Goal: Find specific page/section: Find specific page/section

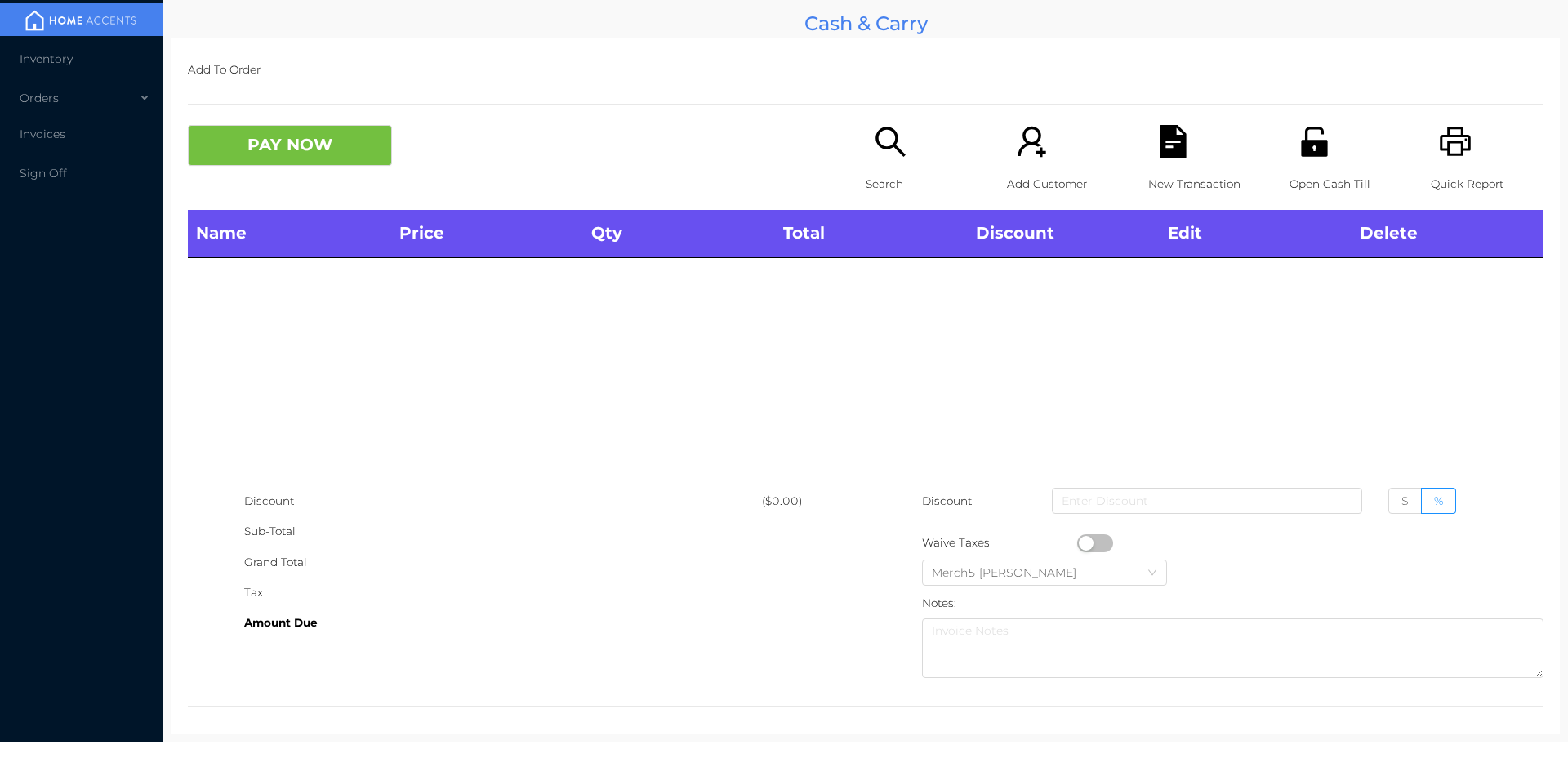
click at [883, 149] on icon "icon: search" at bounding box center [891, 142] width 34 height 34
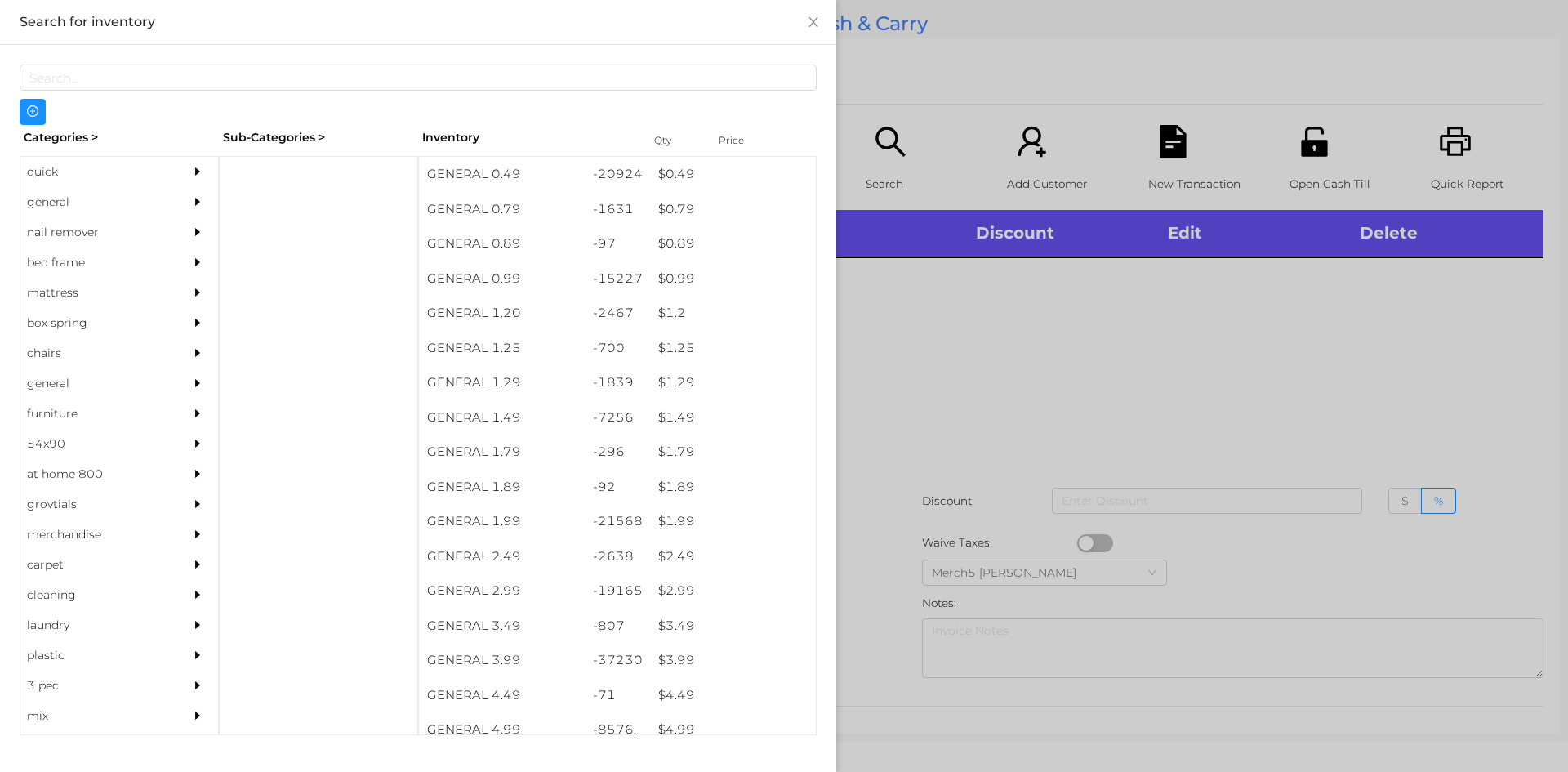
click at [146, 214] on div "general" at bounding box center [95, 202] width 149 height 30
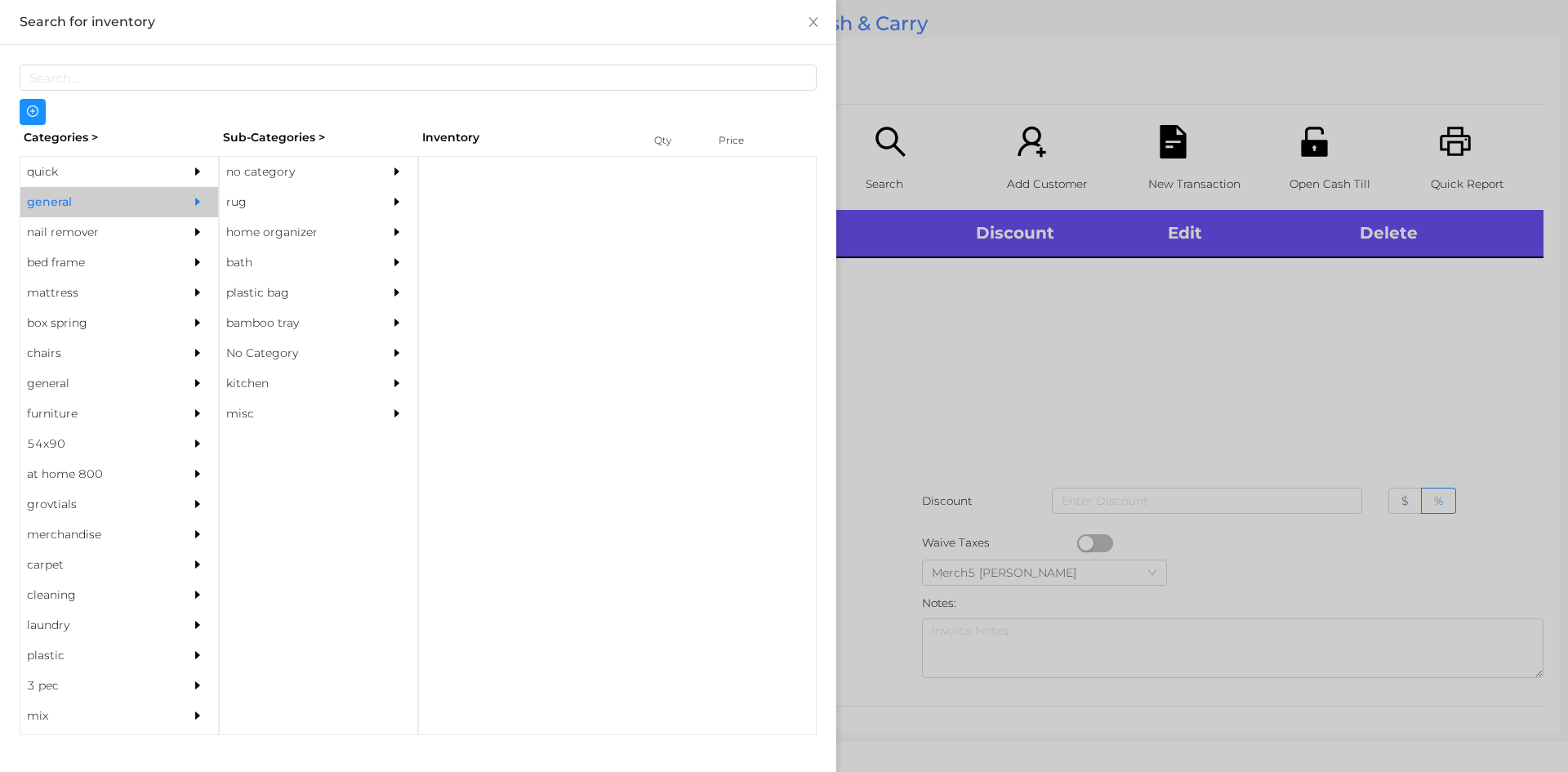
click at [288, 177] on div "no category" at bounding box center [294, 172] width 149 height 30
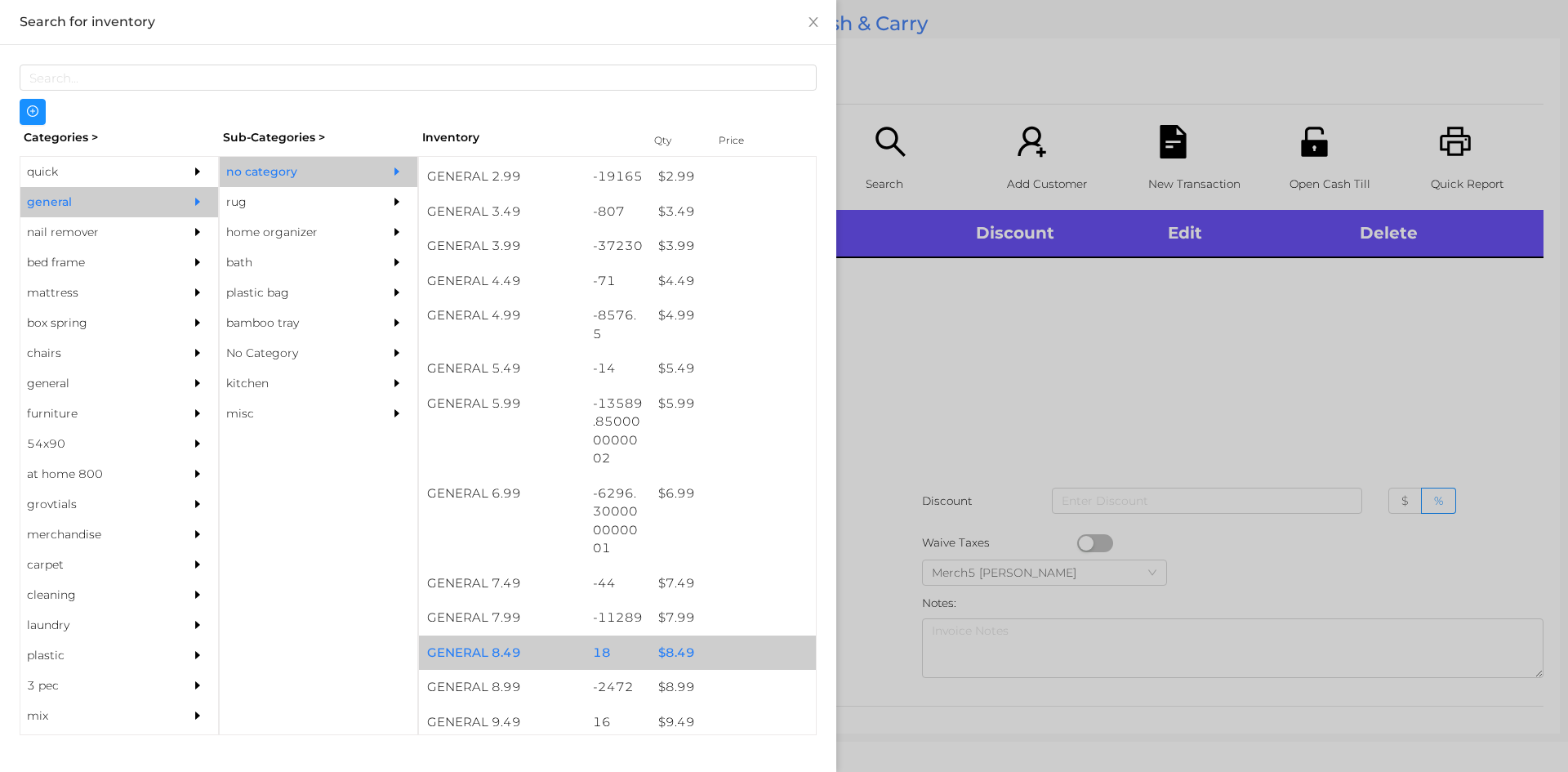
scroll to position [654, 0]
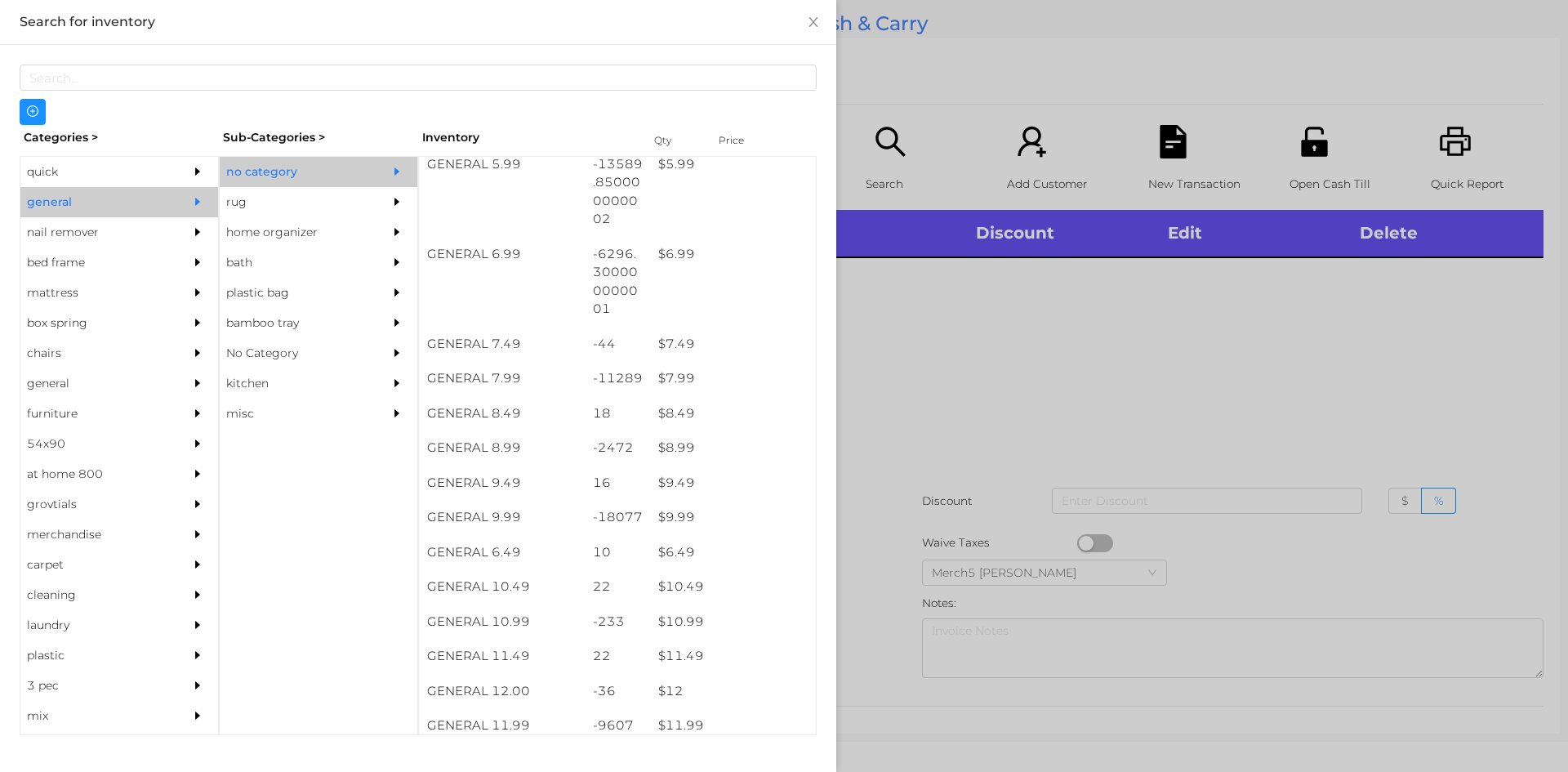
click at [1109, 398] on div at bounding box center [784, 386] width 1568 height 772
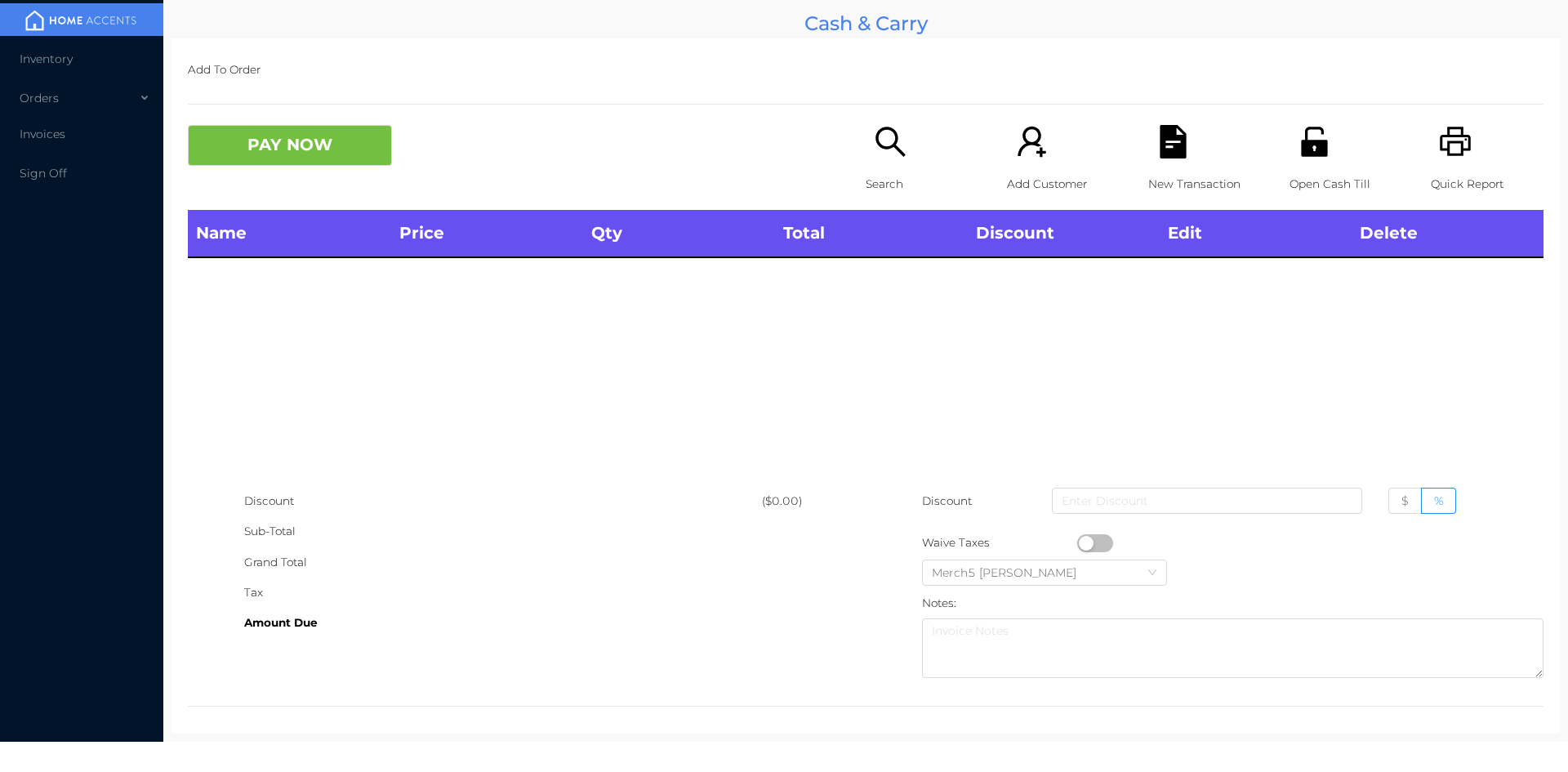
click at [884, 166] on div "Search" at bounding box center [922, 168] width 112 height 85
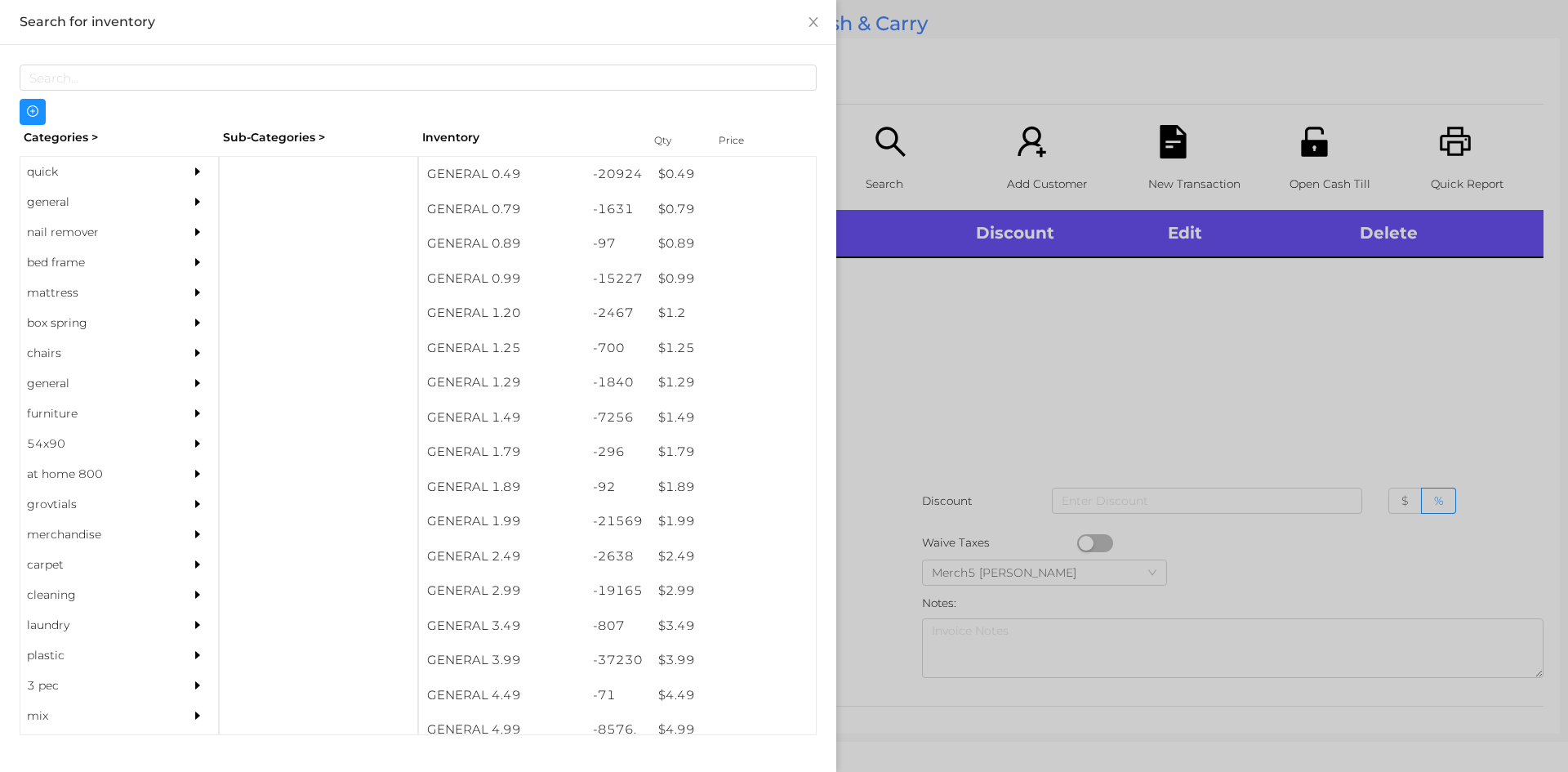
click at [1225, 464] on div at bounding box center [784, 386] width 1568 height 772
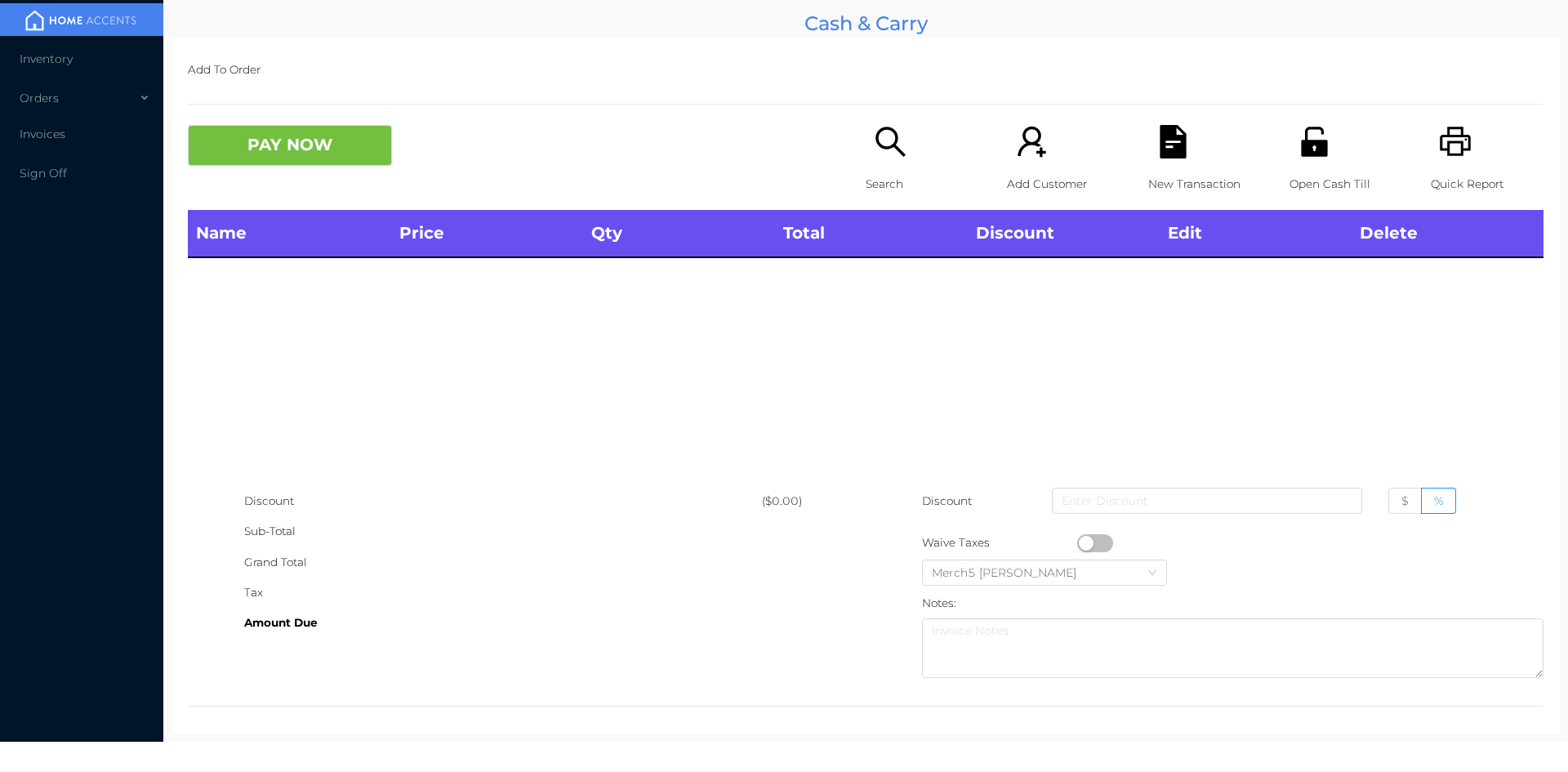
click at [866, 146] on div "Search" at bounding box center [922, 168] width 112 height 85
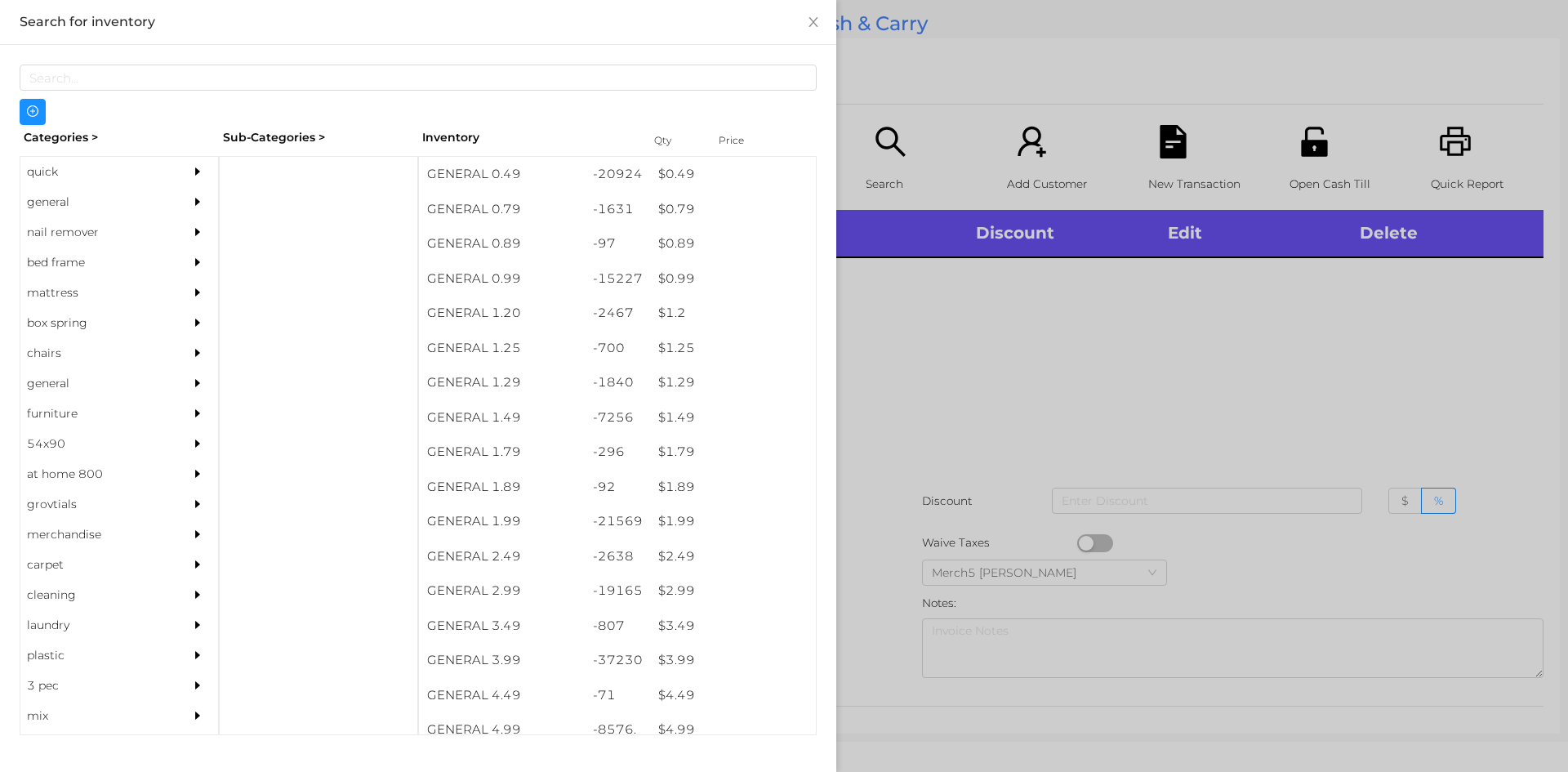
click at [152, 218] on div "nail remover" at bounding box center [95, 232] width 149 height 30
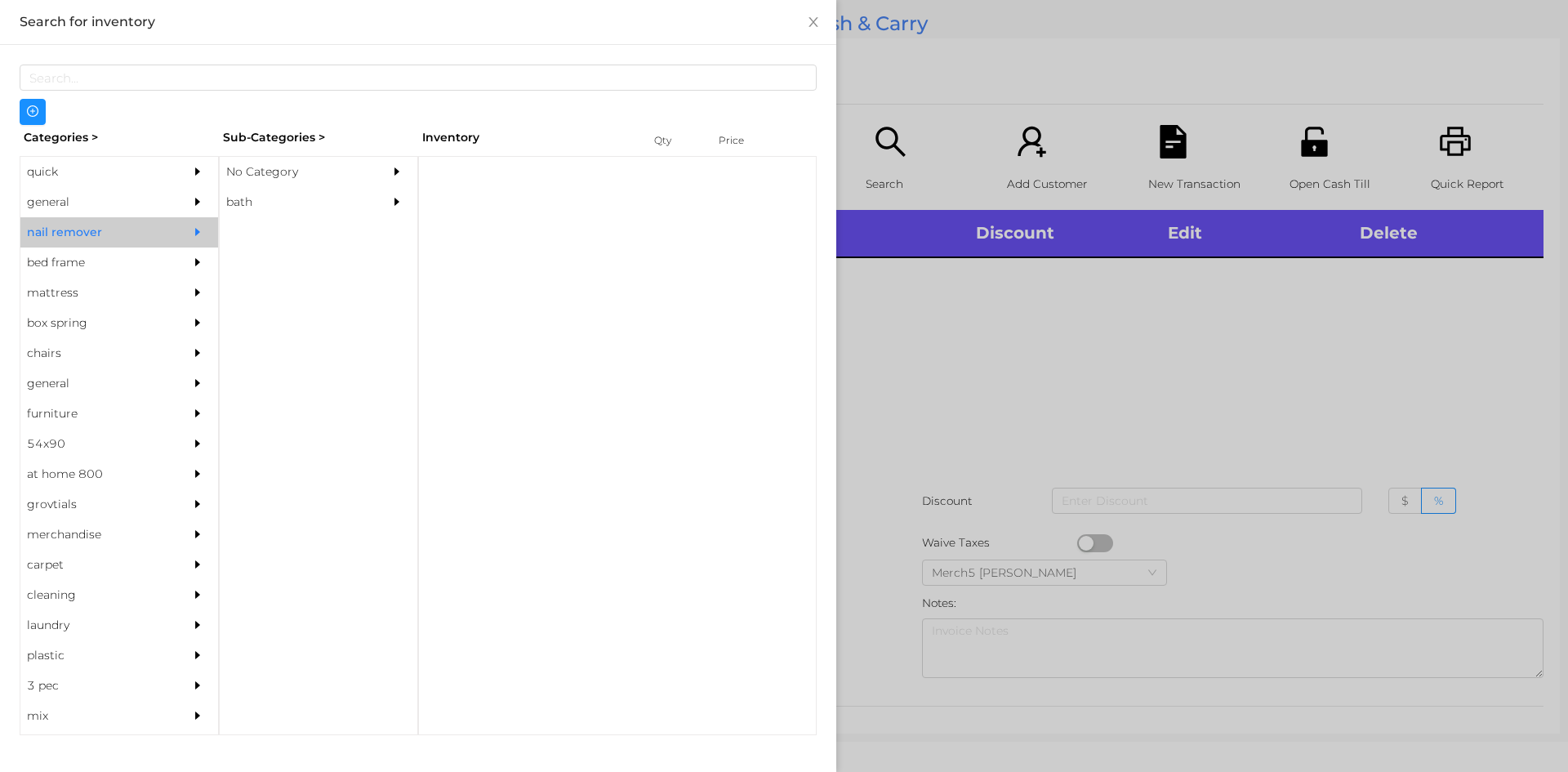
click at [244, 207] on div "bath" at bounding box center [294, 202] width 149 height 30
click at [168, 188] on div "general" at bounding box center [119, 202] width 198 height 30
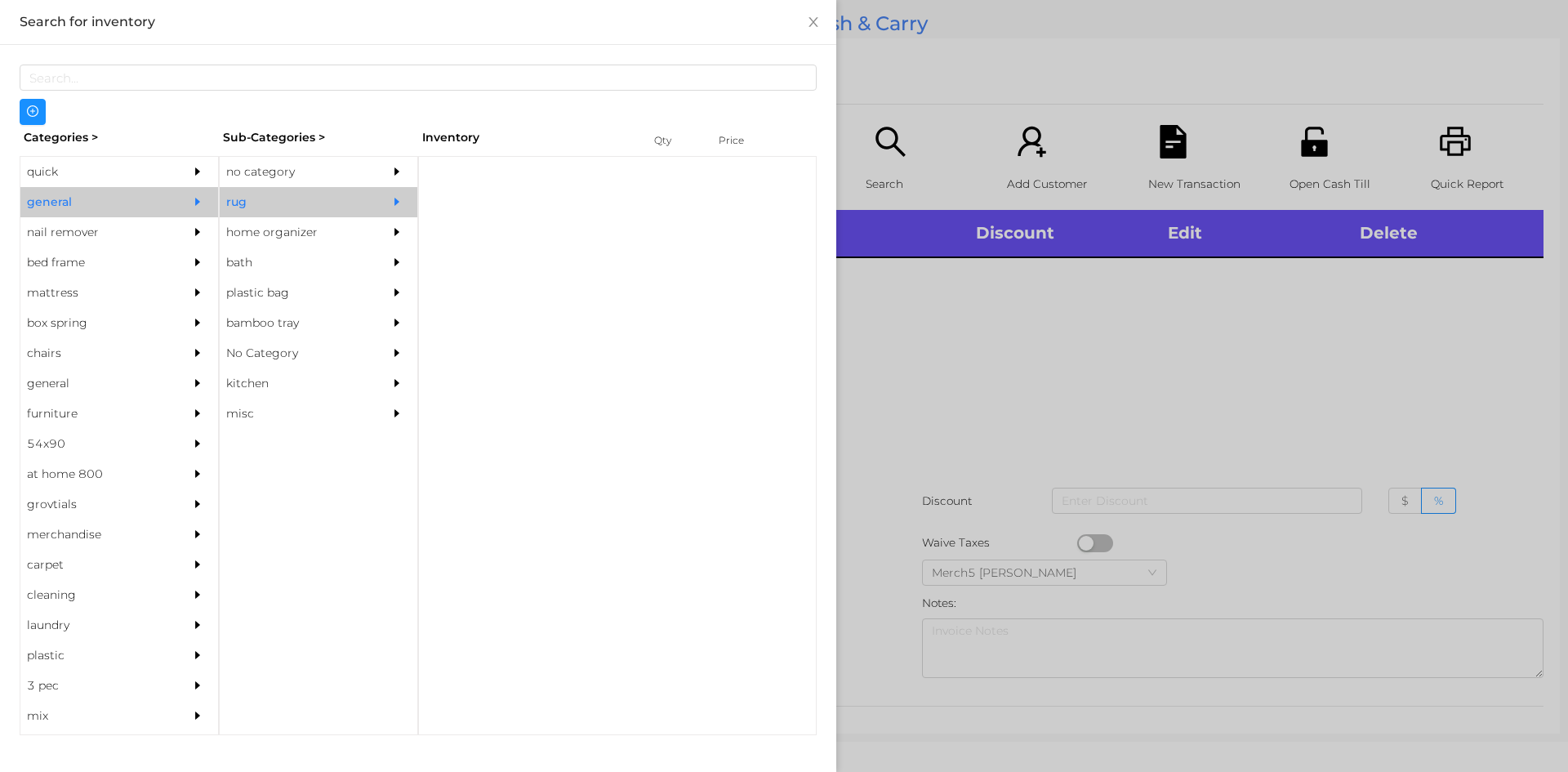
click at [287, 177] on div "no category" at bounding box center [294, 172] width 149 height 30
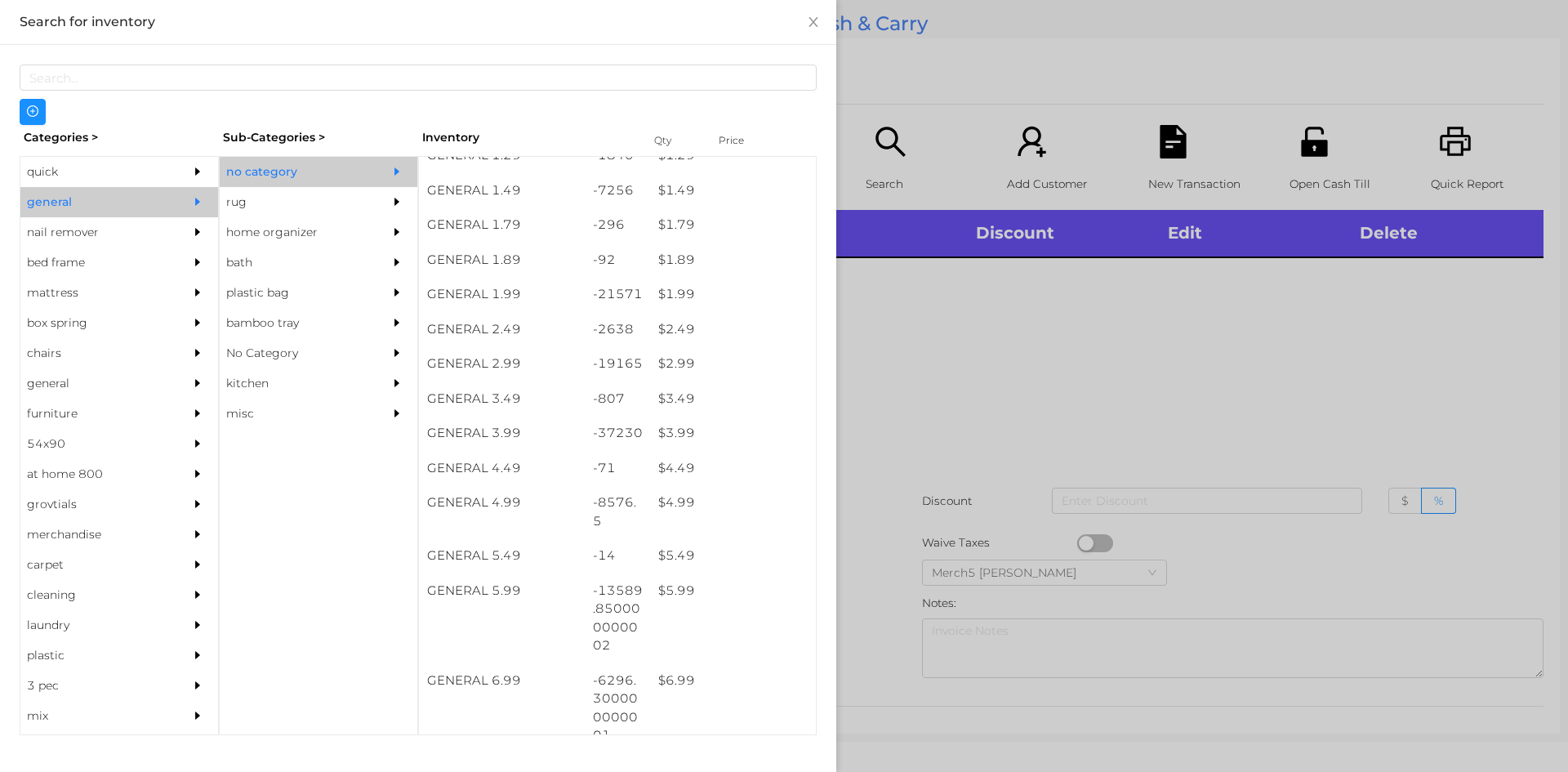
scroll to position [490, 0]
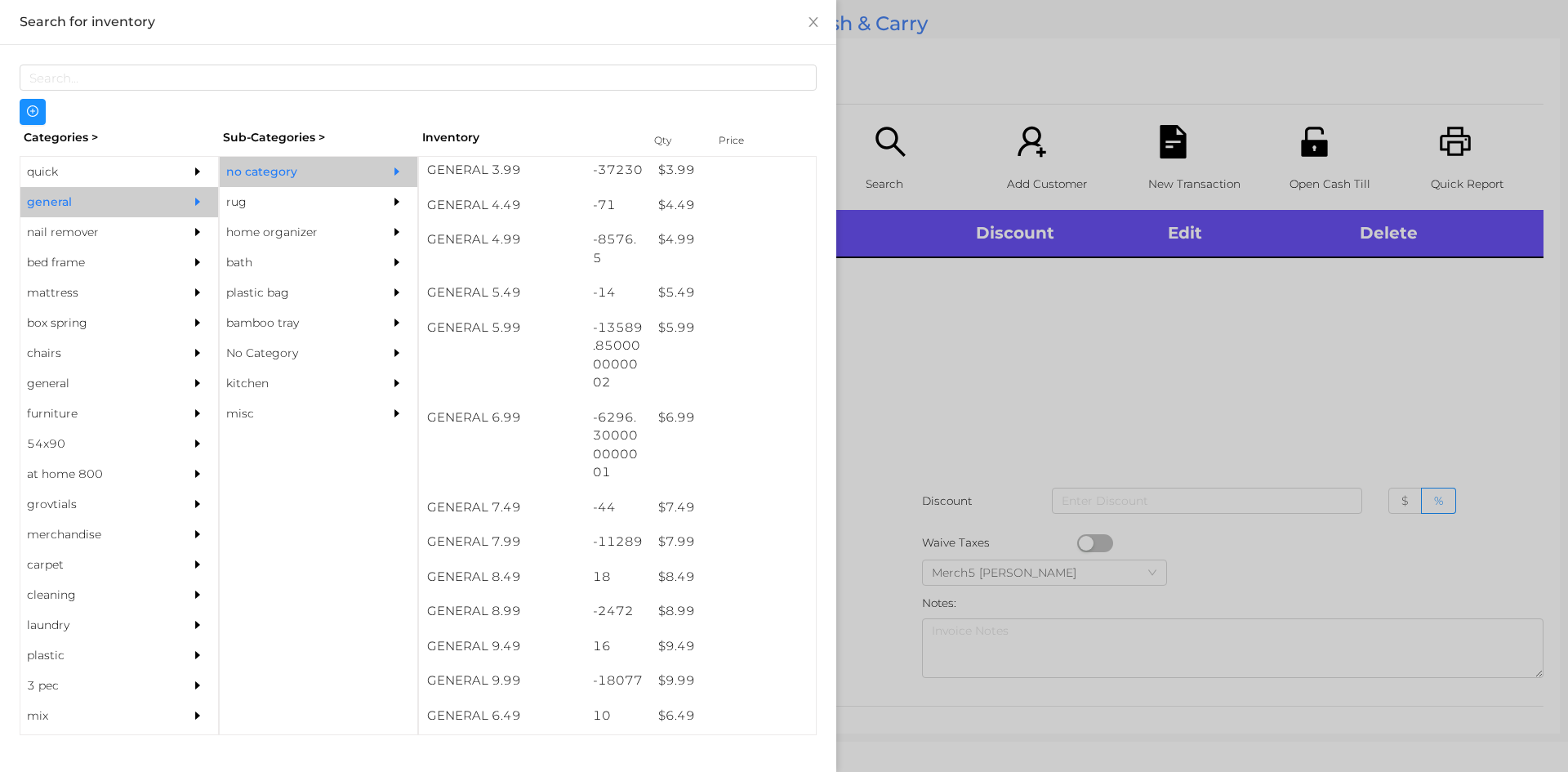
click at [975, 414] on div at bounding box center [784, 386] width 1568 height 772
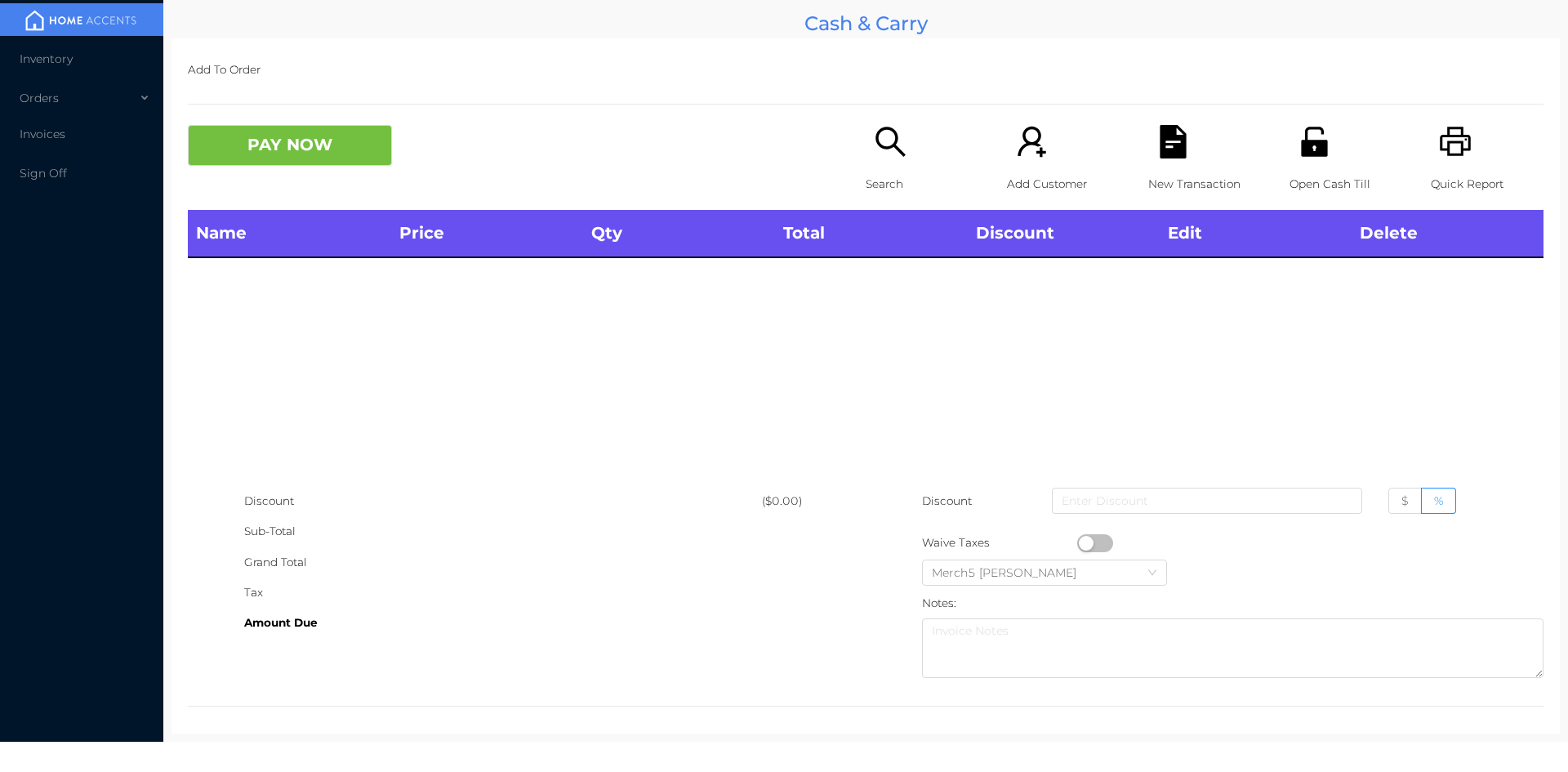
click at [914, 143] on div "Search" at bounding box center [922, 168] width 112 height 85
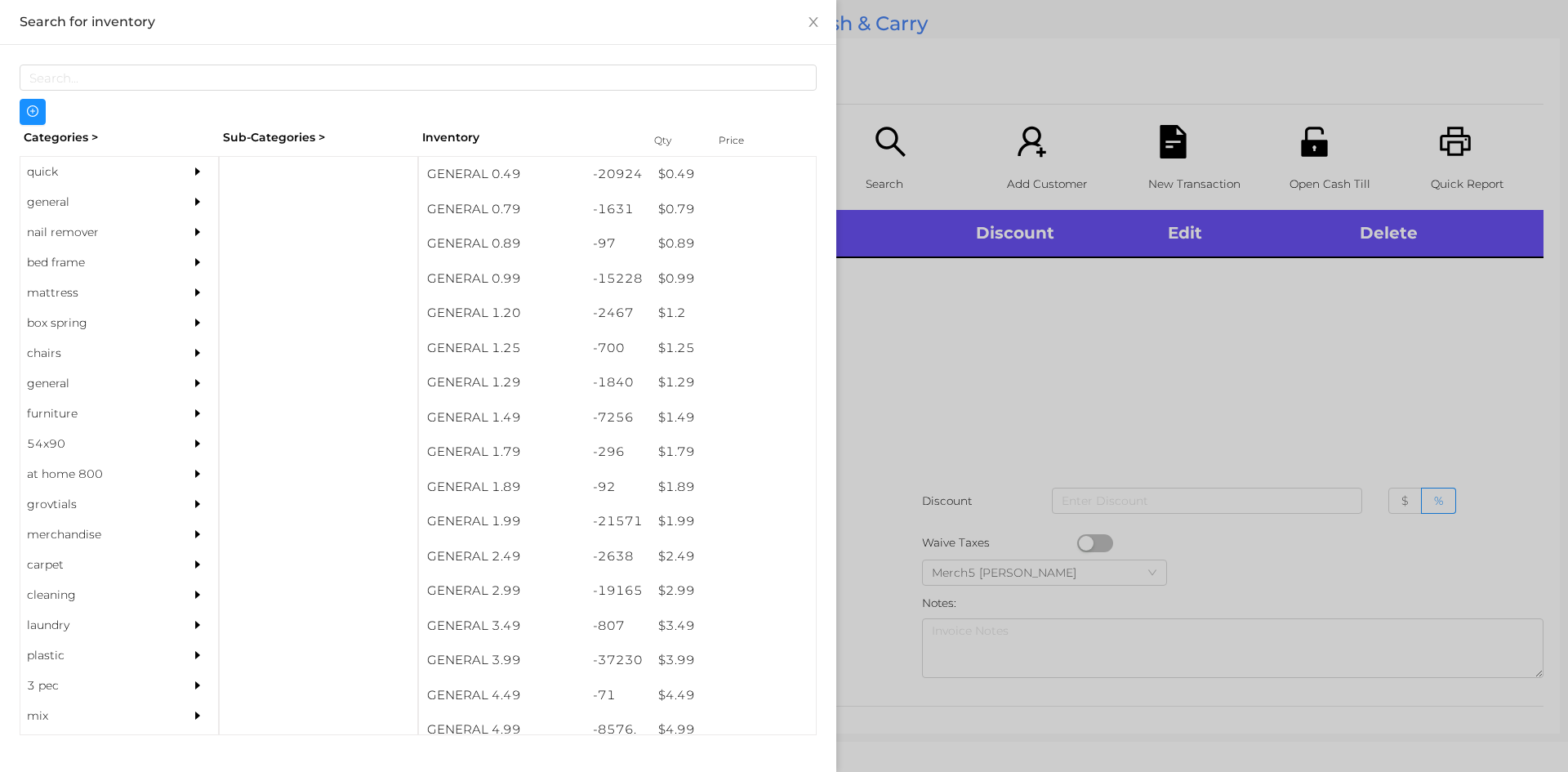
click at [147, 198] on div "general" at bounding box center [95, 202] width 149 height 30
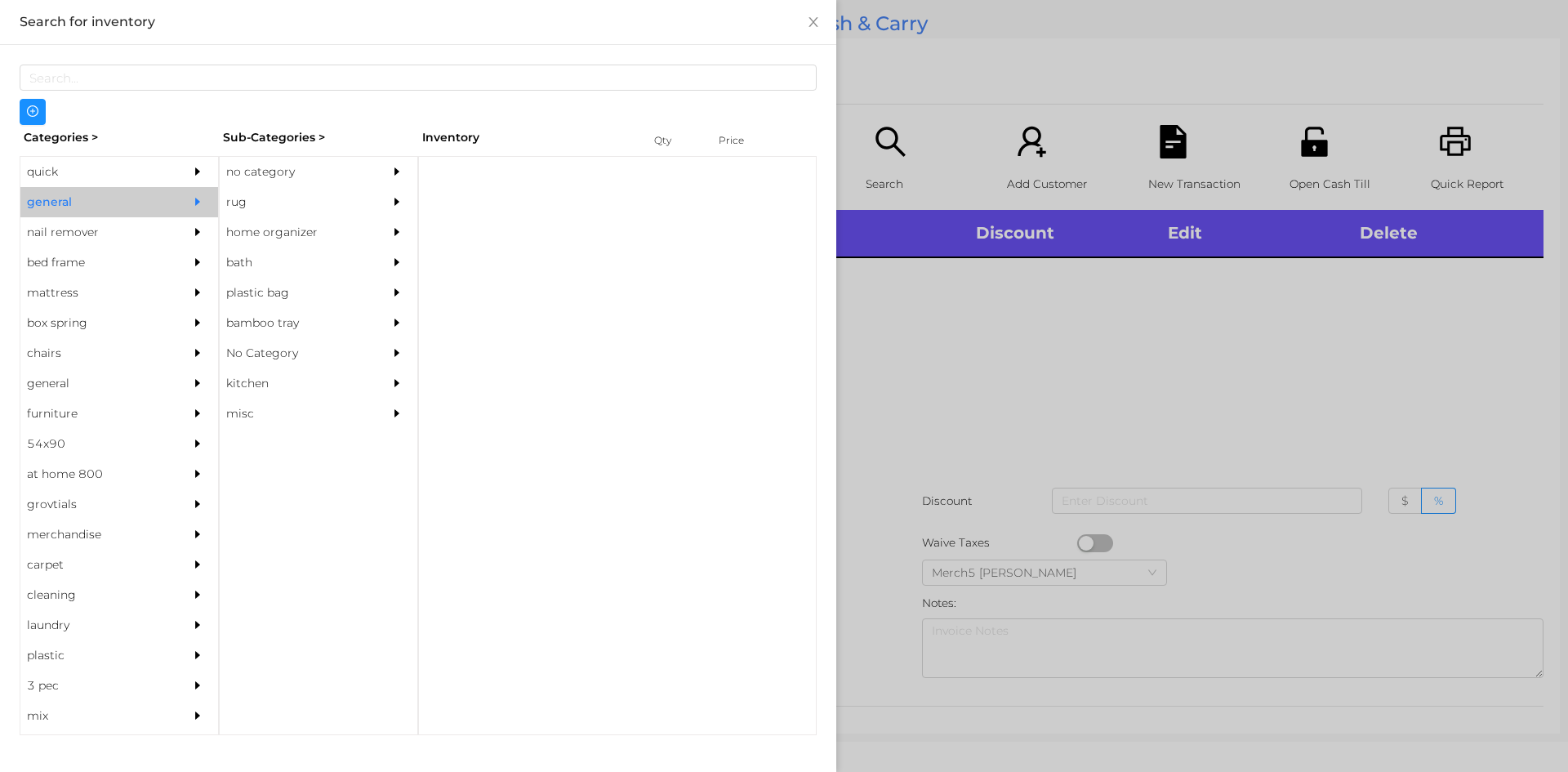
click at [330, 182] on div "no category" at bounding box center [294, 172] width 149 height 30
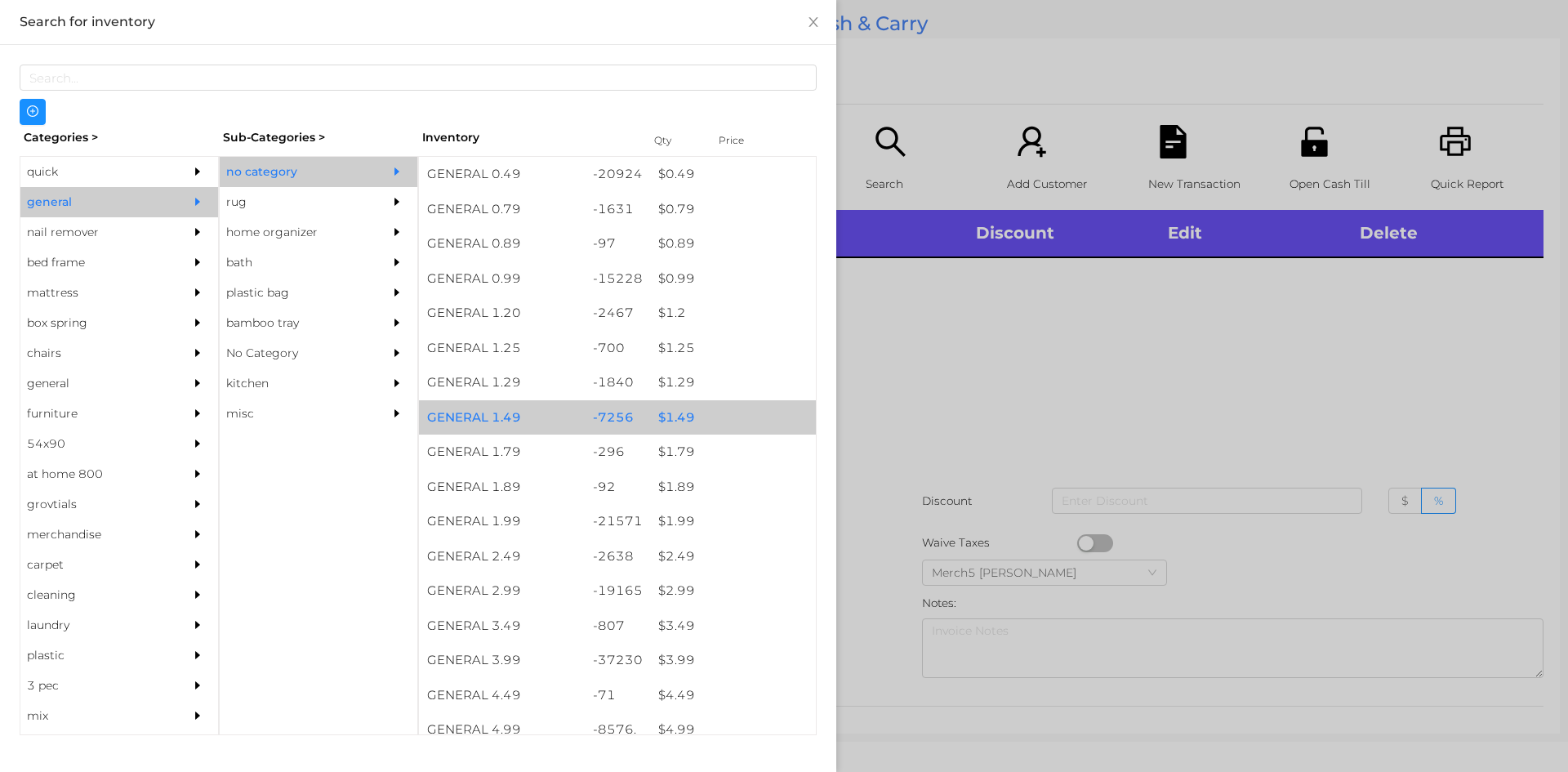
scroll to position [245, 0]
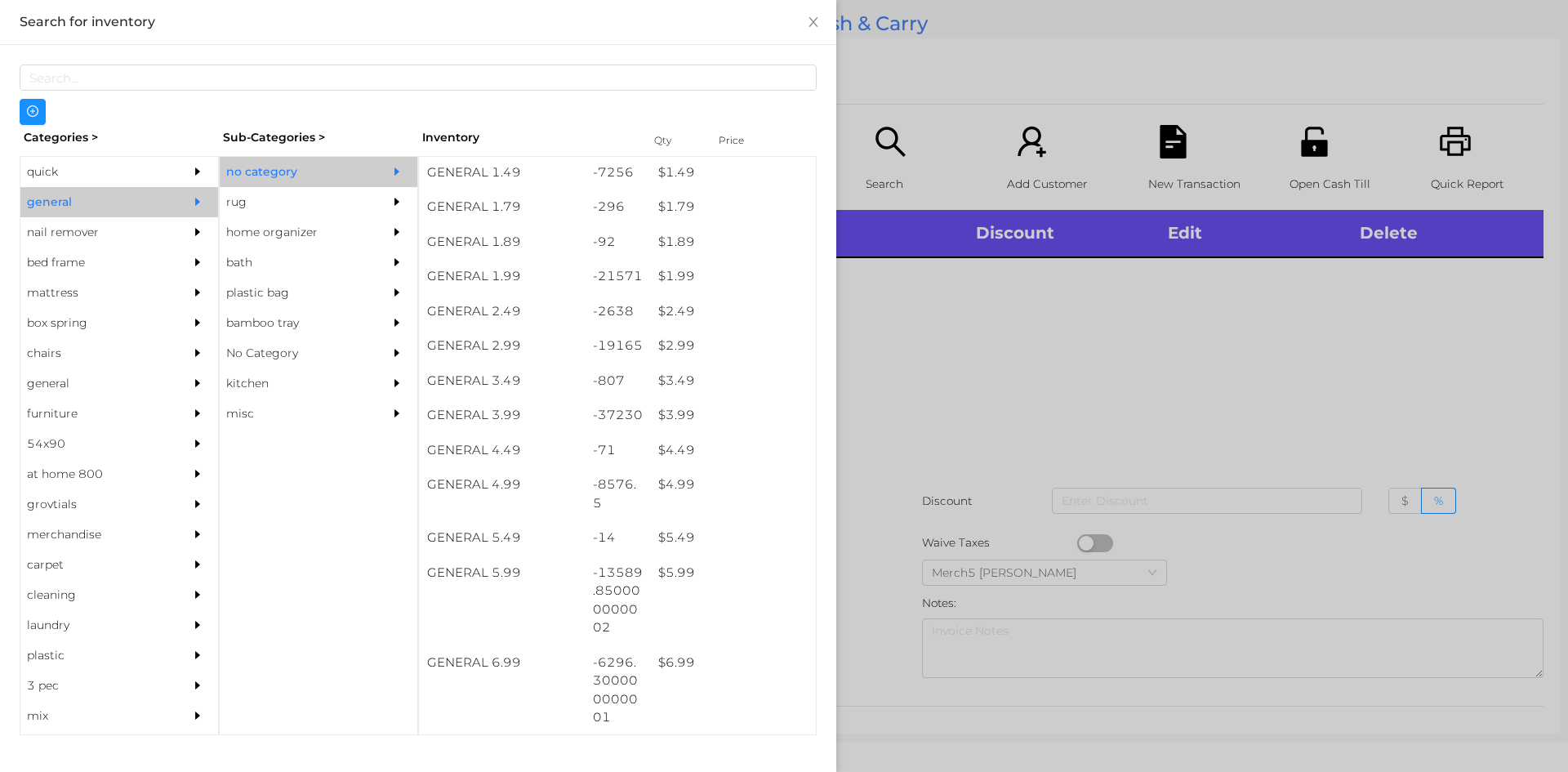
click at [1230, 407] on div at bounding box center [784, 386] width 1568 height 772
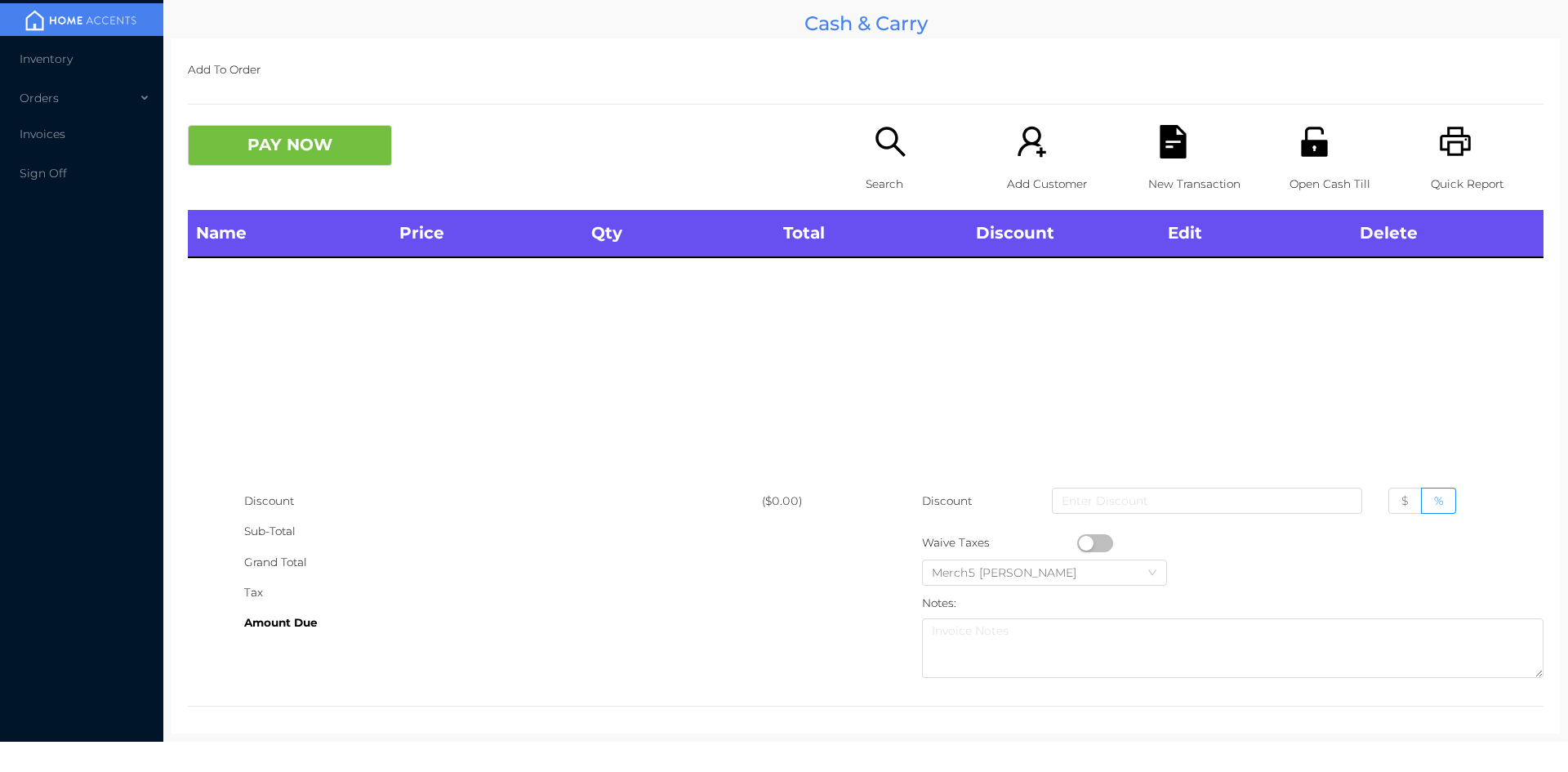
click at [892, 161] on div "Search" at bounding box center [922, 168] width 112 height 85
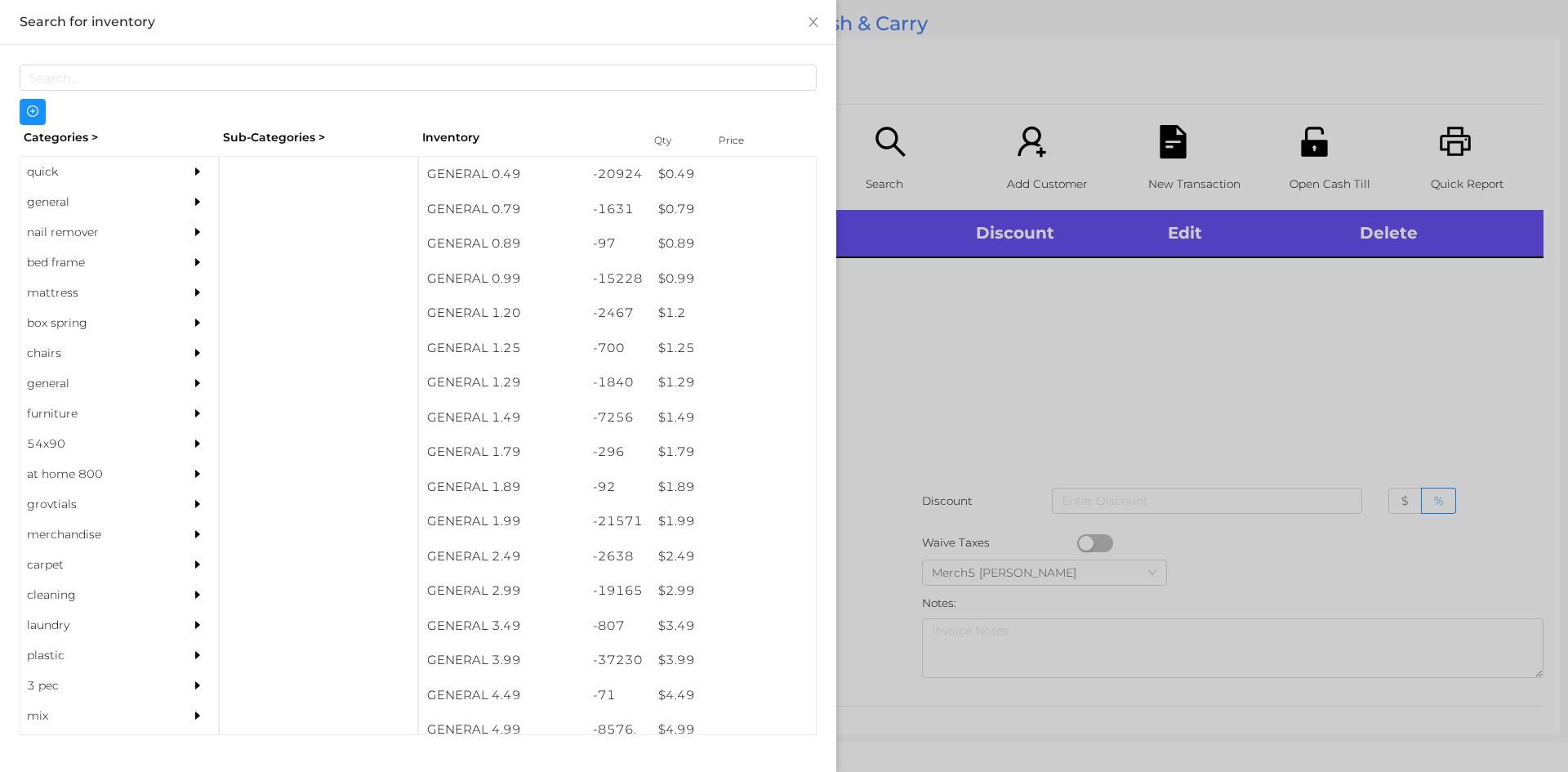
click at [188, 195] on div at bounding box center [202, 202] width 33 height 30
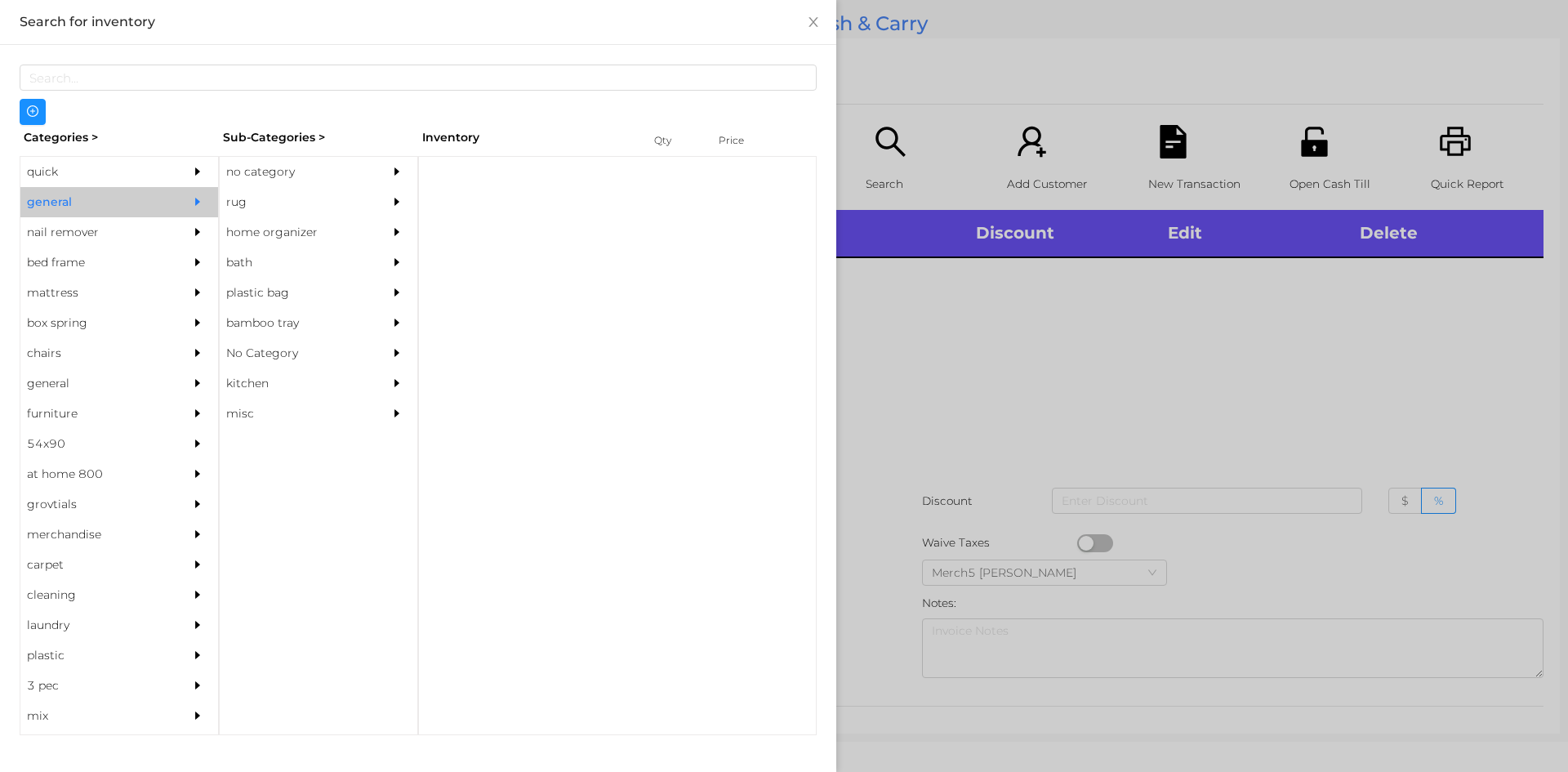
click at [271, 168] on div "no category" at bounding box center [294, 172] width 149 height 30
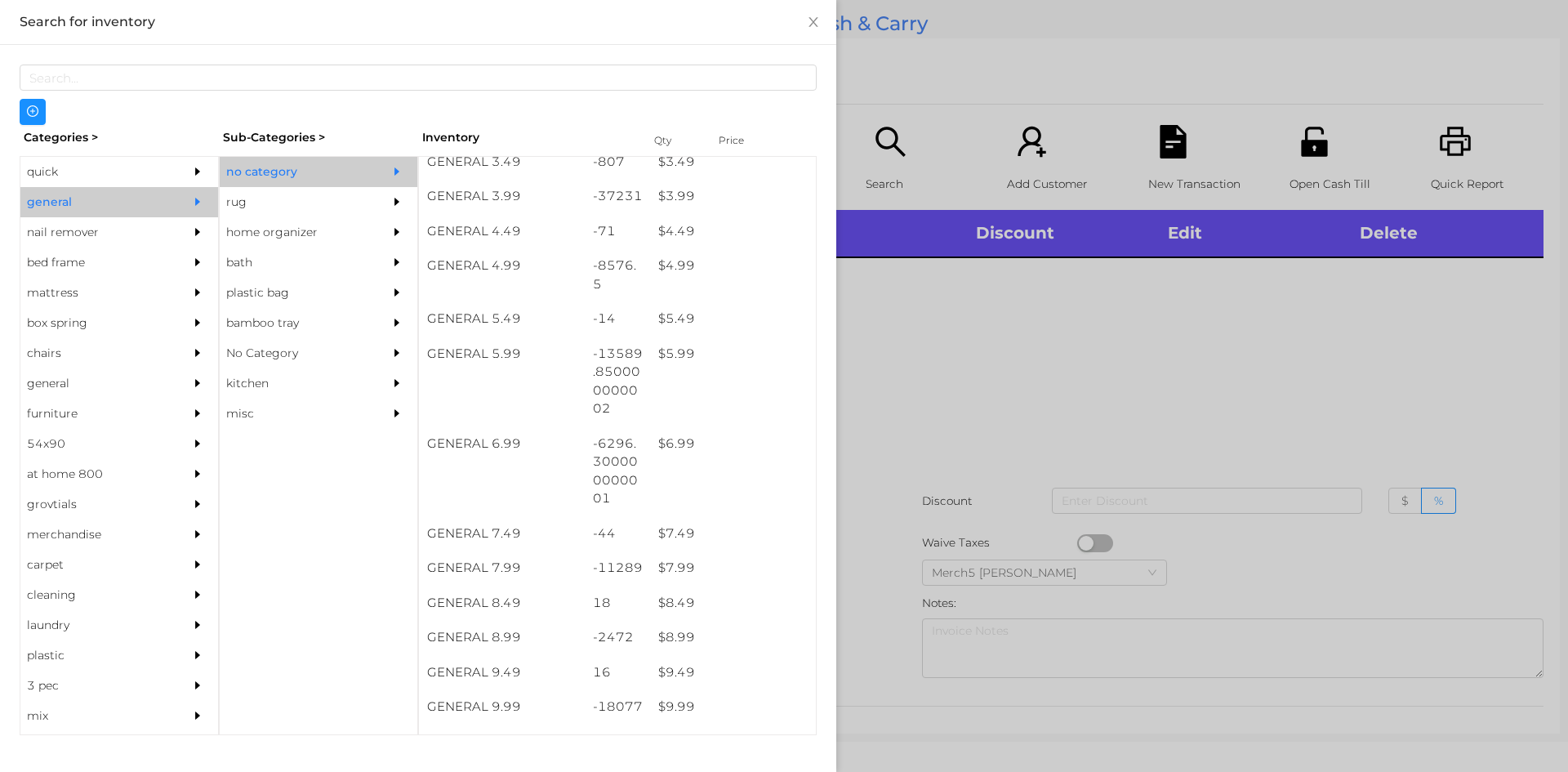
scroll to position [572, 0]
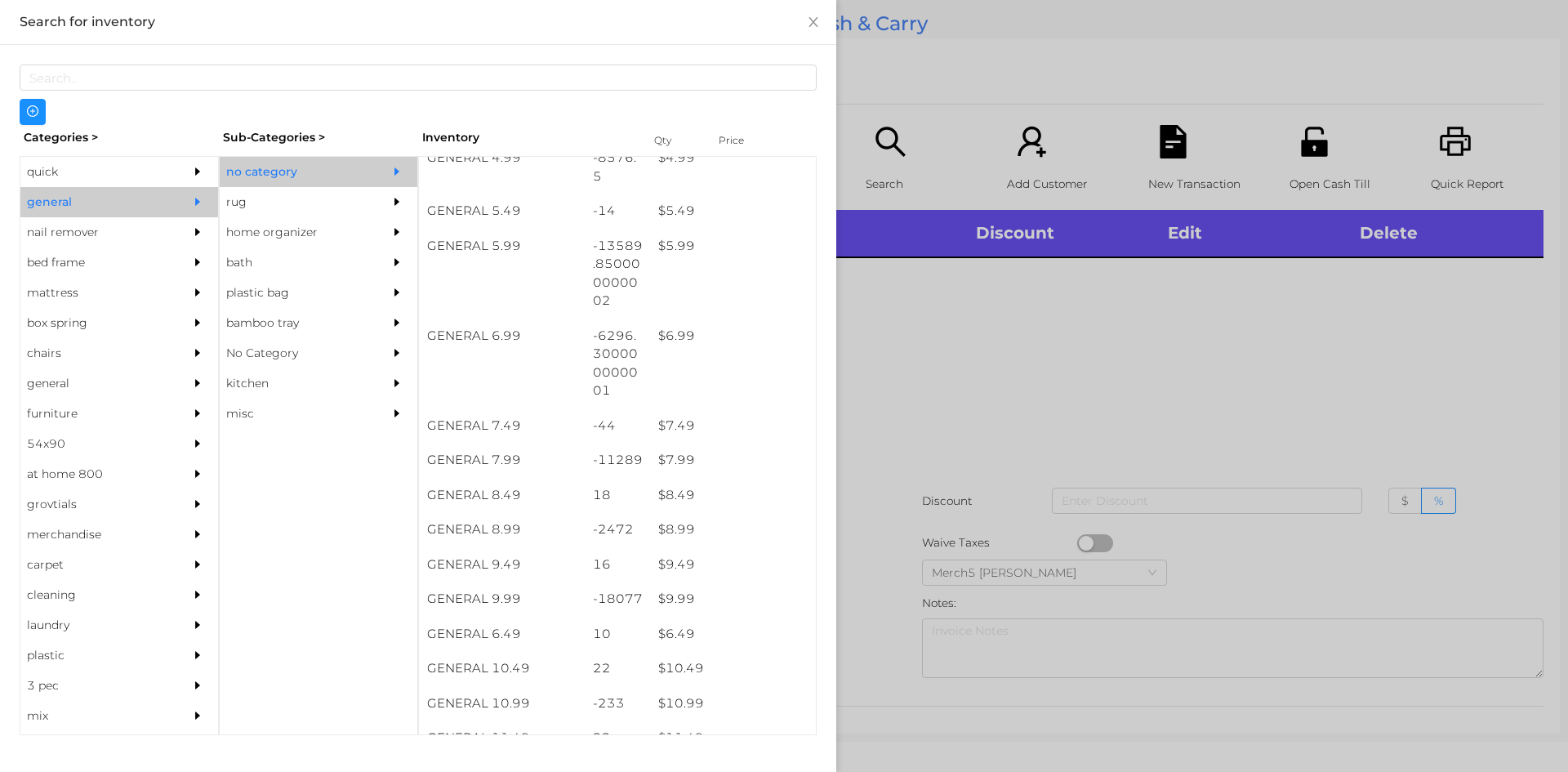
click at [1108, 378] on div at bounding box center [784, 386] width 1568 height 772
